Goal: Task Accomplishment & Management: Complete application form

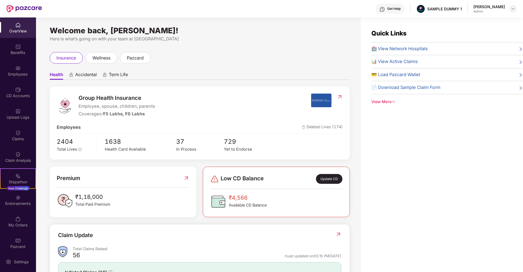
click at [513, 7] on img at bounding box center [513, 9] width 4 height 4
click at [477, 21] on div "Switch to partner view" at bounding box center [487, 21] width 71 height 11
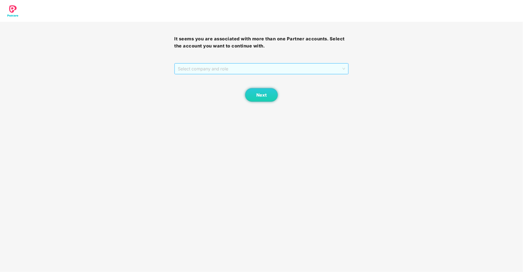
click at [262, 68] on span "Select company and role" at bounding box center [261, 69] width 167 height 10
click at [225, 81] on div "Pazcare - SALES" at bounding box center [262, 79] width 168 height 6
click at [260, 97] on span "Next" at bounding box center [261, 94] width 10 height 5
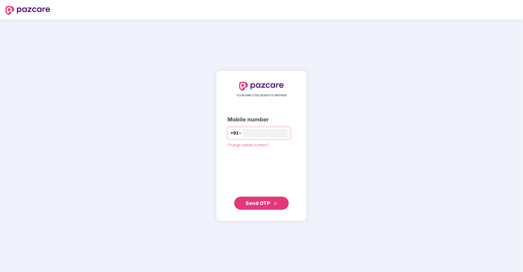
type input "**********"
click at [255, 202] on span "Send OTP" at bounding box center [258, 203] width 24 height 6
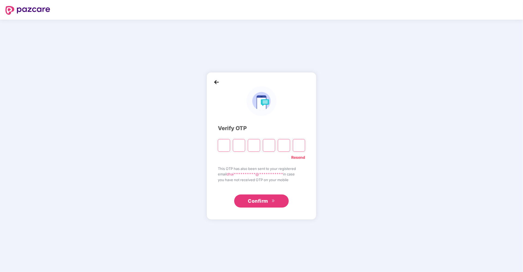
click at [296, 155] on link "Resend" at bounding box center [298, 157] width 14 height 6
click at [223, 143] on input "Please enter verification code. Digit 1" at bounding box center [224, 145] width 12 height 13
type input "*"
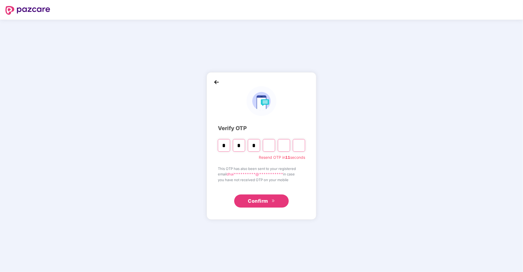
type input "*"
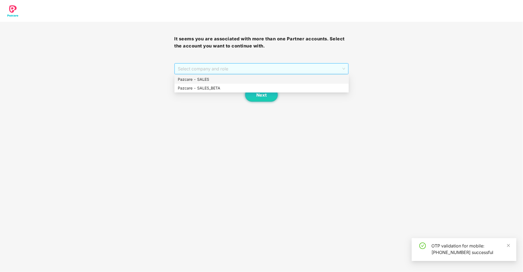
click at [278, 68] on span "Select company and role" at bounding box center [261, 69] width 167 height 10
click at [233, 79] on div "Pazcare - SALES" at bounding box center [262, 79] width 168 height 6
click at [262, 93] on span "Next" at bounding box center [261, 94] width 10 height 5
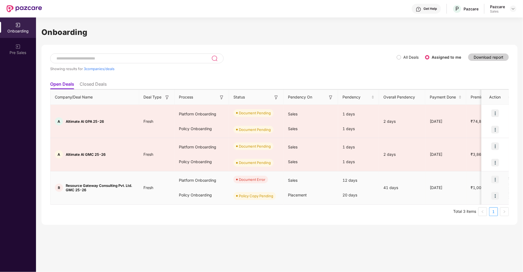
click at [496, 178] on img at bounding box center [495, 180] width 8 height 8
click at [456, 191] on span "Rectify error in documents" at bounding box center [463, 193] width 58 height 6
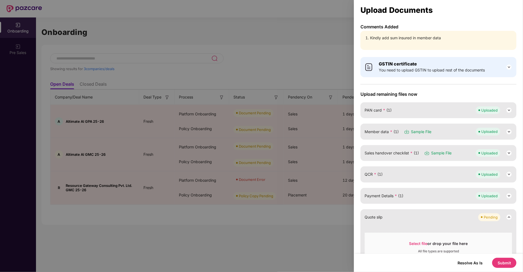
click at [508, 131] on img at bounding box center [509, 131] width 7 height 7
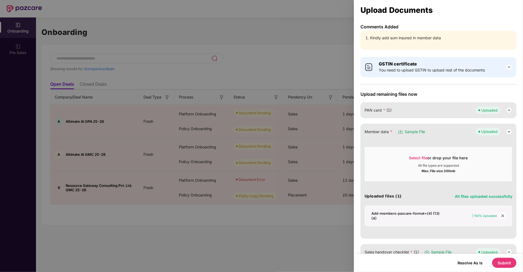
click at [503, 214] on icon "close" at bounding box center [502, 215] width 3 height 3
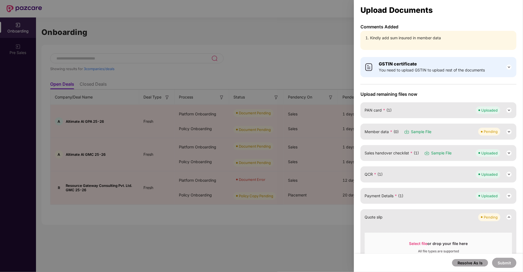
click at [510, 130] on img at bounding box center [509, 131] width 7 height 7
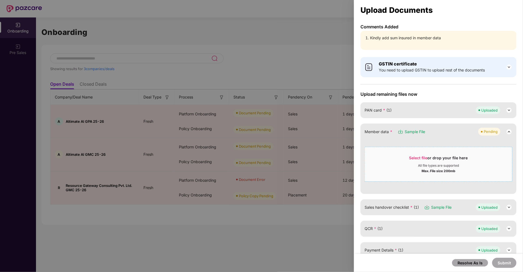
click at [415, 155] on span "Select file" at bounding box center [418, 157] width 18 height 5
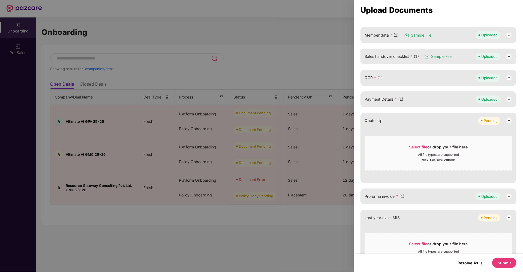
scroll to position [200, 0]
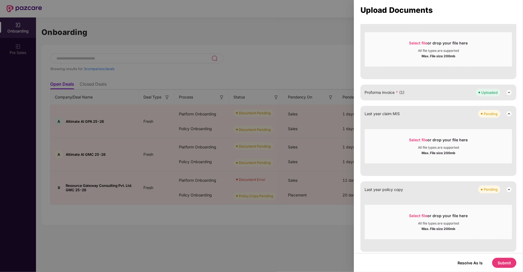
click at [501, 265] on button "Submit" at bounding box center [504, 263] width 24 height 10
